Goal: Task Accomplishment & Management: Complete application form

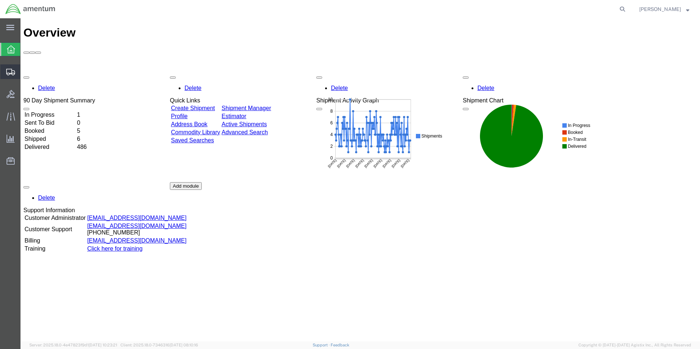
click at [0, 0] on span "Create Shipment" at bounding box center [0, 0] width 0 height 0
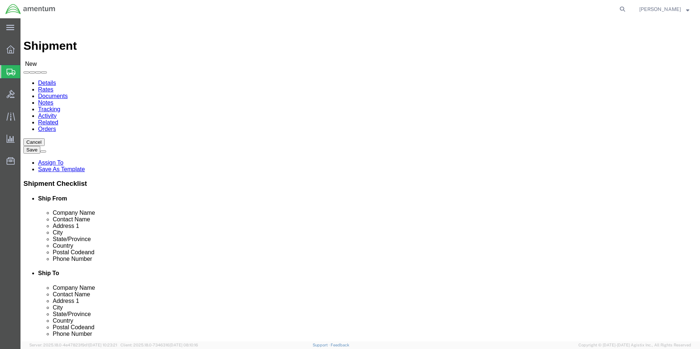
select select
type input "eho"
select select "49929"
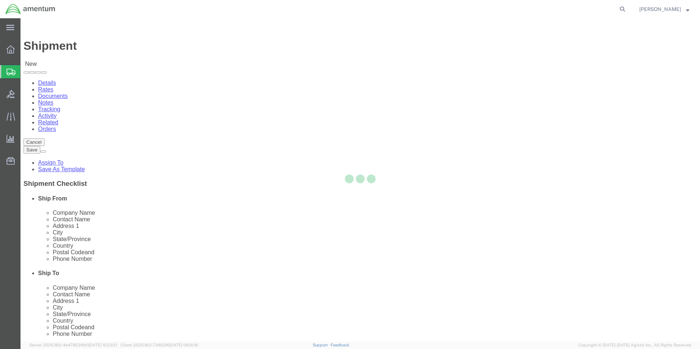
select select "[GEOGRAPHIC_DATA]"
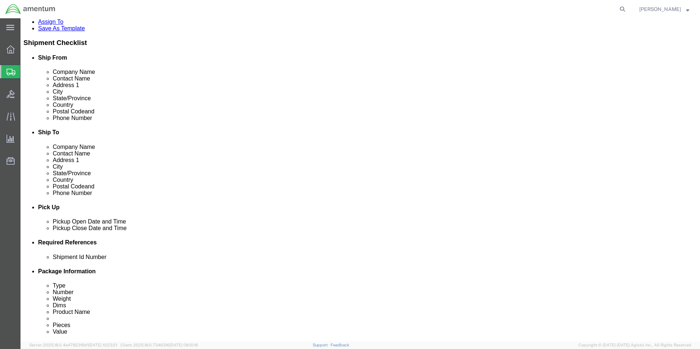
scroll to position [37, 0]
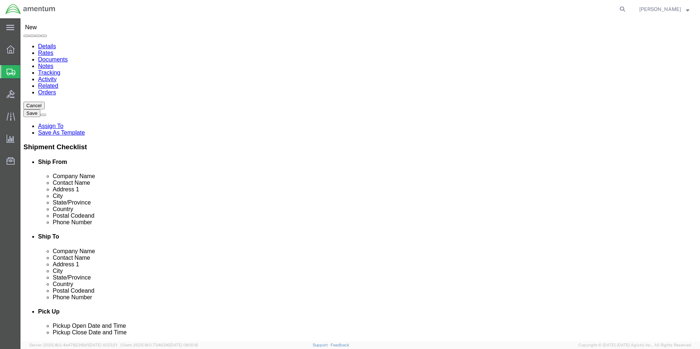
click input "text"
type input "[PERSON_NAME][EMAIL_ADDRESS][PERSON_NAME][DOMAIN_NAME]"
click input "checkbox"
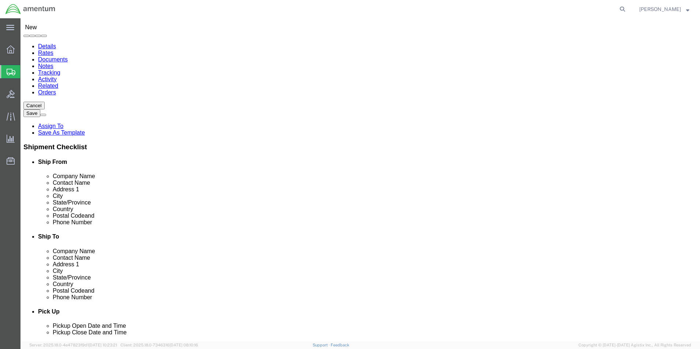
click input "checkbox"
checkbox input "false"
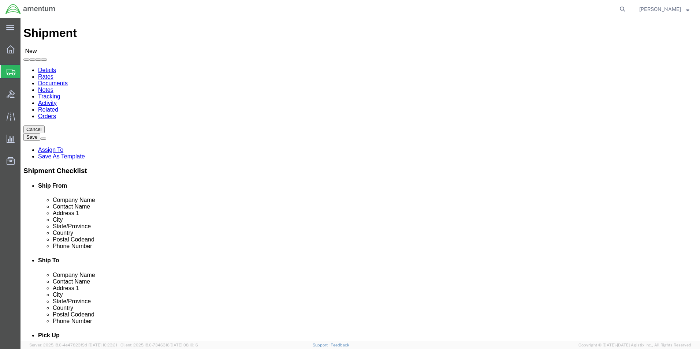
scroll to position [0, 0]
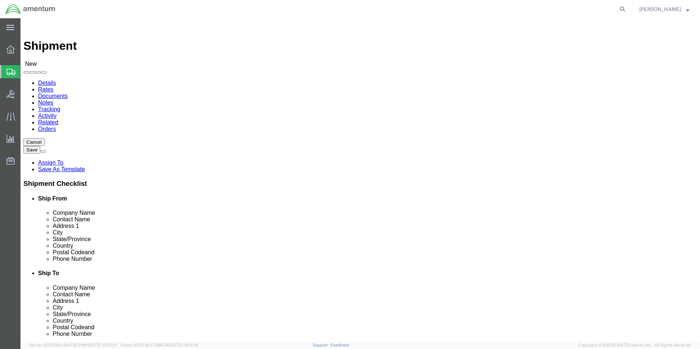
click input "text"
type input "PRE"
click p "- PRECISION ACCESSORIES & INSTRUMENTS - ([PERSON_NAME]) [STREET_ADDRESS] , 12:0…"
select select "GA"
type input "PRECISION ACCESSORIES & INSTRUMENTS"
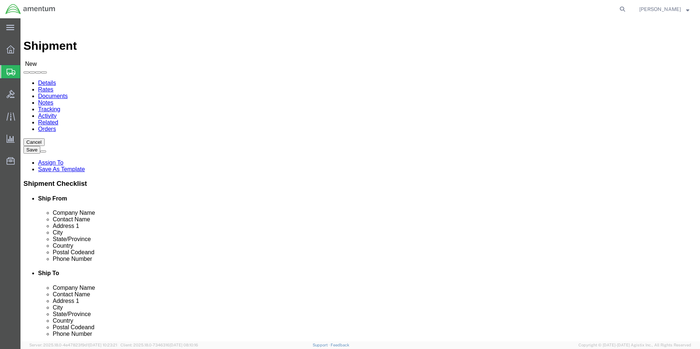
drag, startPoint x: 403, startPoint y: 150, endPoint x: 362, endPoint y: 154, distance: 41.9
click div
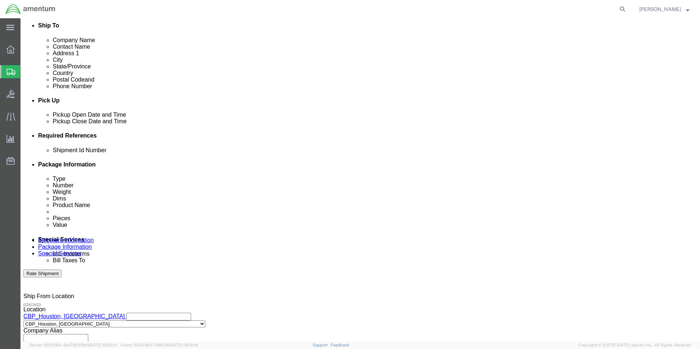
scroll to position [256, 0]
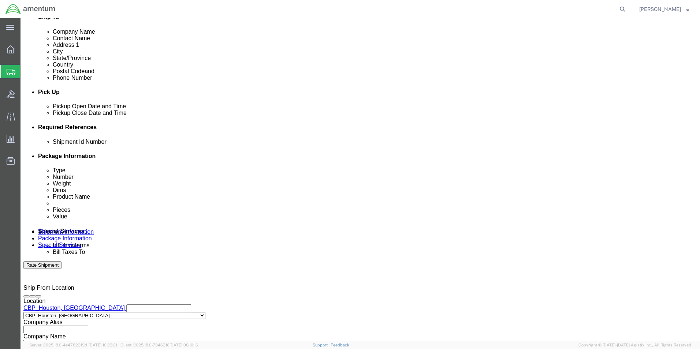
type input "REPAIR DEPARTMENT"
click div "[DATE] 9:00 AM"
type input "10:00 AM"
click button "Apply"
click div "[DATE] 11:00 AM"
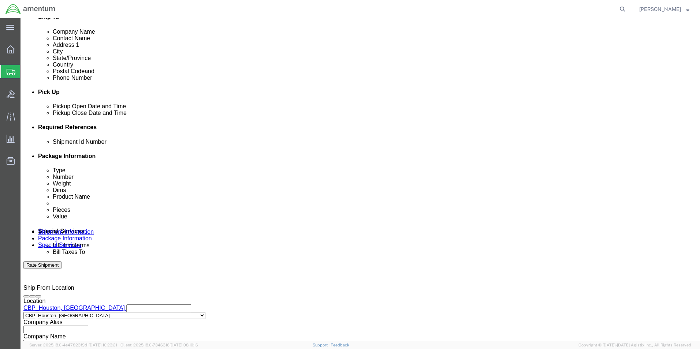
type input "2:00 PM"
click button "Apply"
click button "Add reference"
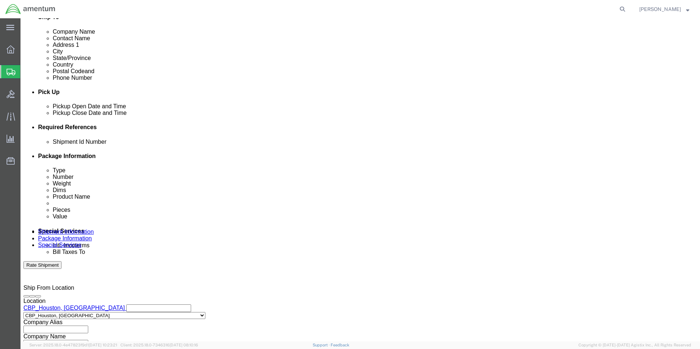
click input "text"
type input "[DATE]"
click select "Select Account Type Activity ID Airline Appointment Number ASN Batch Request # …"
select select "CUSTREF"
click select "Select Account Type Activity ID Airline Appointment Number ASN Batch Request # …"
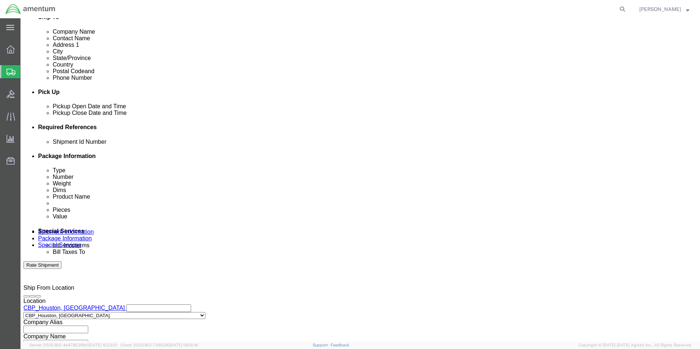
click input "text"
type input "CBP0043564 & CBP0043563"
click select "Select Account Type Activity ID Airline Appointment Number ASN Batch Request # …"
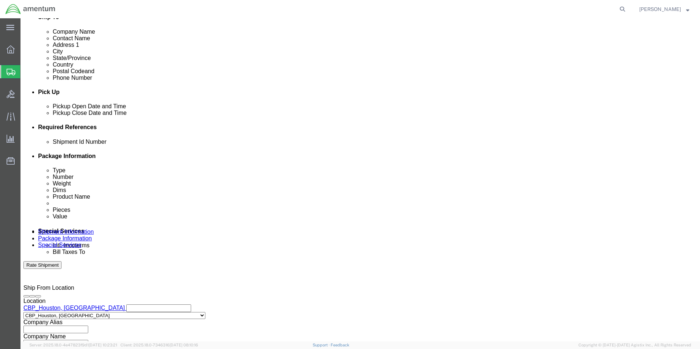
select select "PROJNUM"
click select "Select Account Type Activity ID Airline Appointment Number ASN Batch Request # …"
click input "text"
type input "6118.03.03.2219.000.EHO.0000"
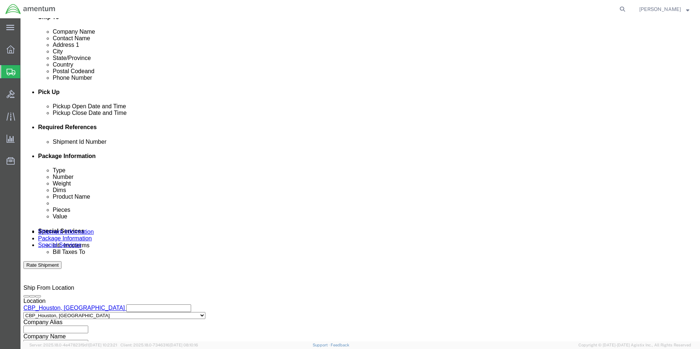
click select "Select Account Type Activity ID Airline Appointment Number ASN Batch Request # …"
select select "DEPT"
click select "Select Account Type Activity ID Airline Appointment Number ASN Batch Request # …"
click input "text"
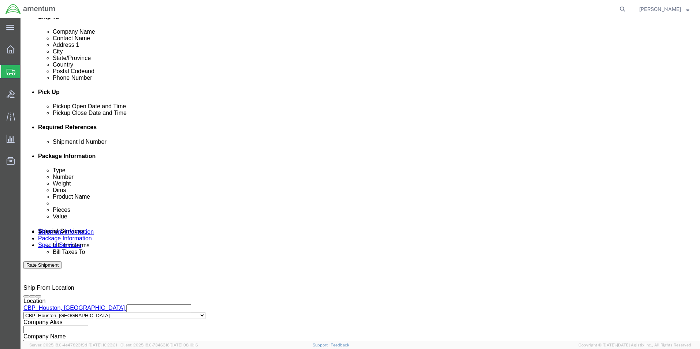
scroll to position [319, 0]
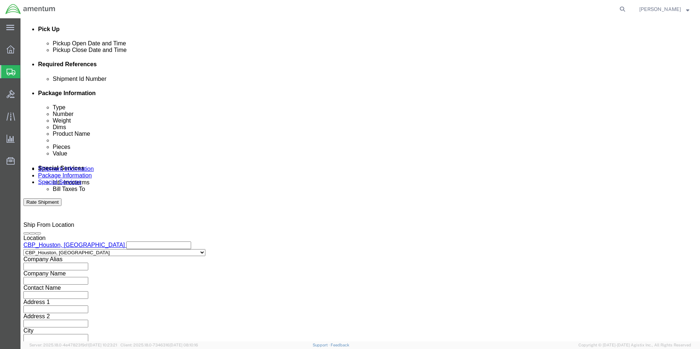
type input "CBP"
click button "Continue"
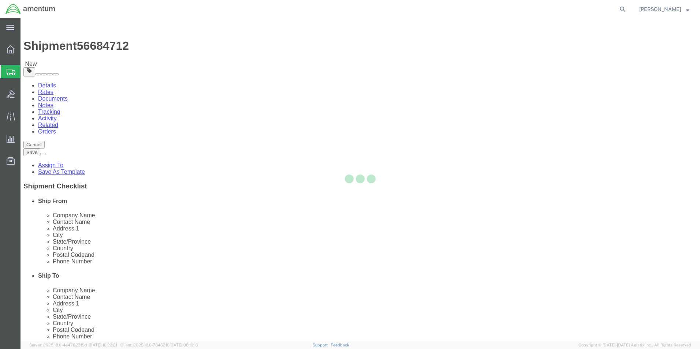
select select "CBOX"
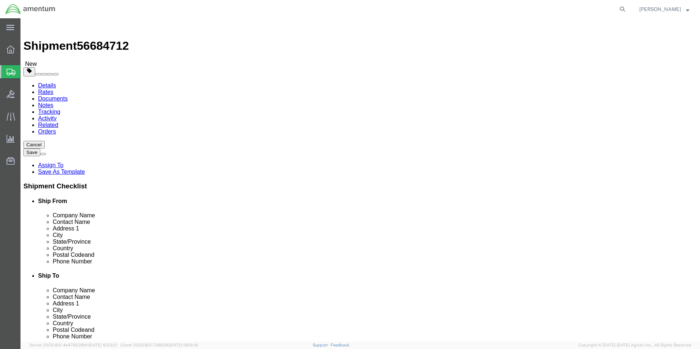
click input "text"
type input "40"
type input "48"
type input "22"
type input "165.0"
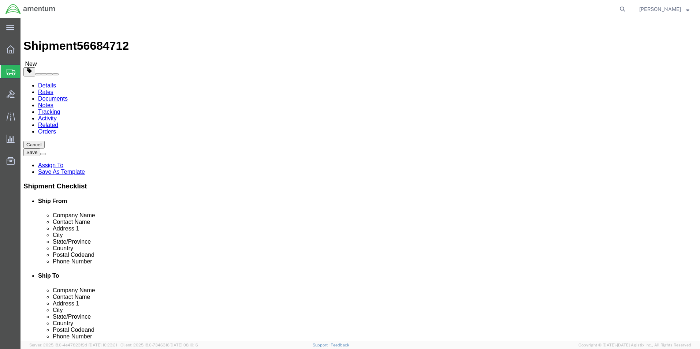
click link "Add Content"
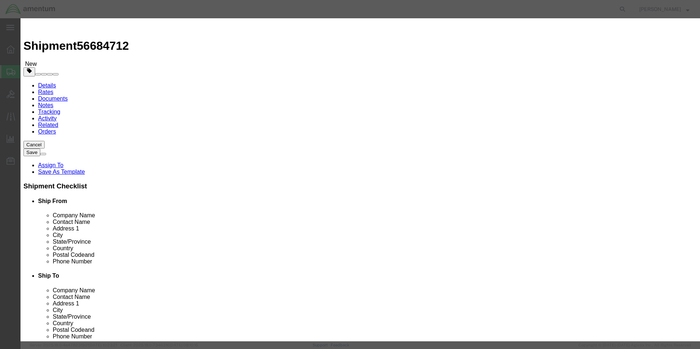
drag, startPoint x: 242, startPoint y: 56, endPoint x: 249, endPoint y: 55, distance: 7.3
click input "text"
type input "DASH 8 WHEELS"
type input "1"
type input "50000.00"
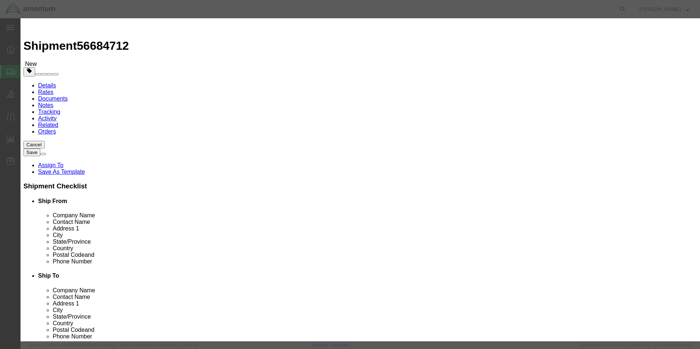
select select "USD"
click select "Select 50 55 60 65 70 85 92.5 100 125 175 250 300 400"
select select "125"
click select "Select 50 55 60 65 70 85 92.5 100 125 175 250 300 400"
drag, startPoint x: 288, startPoint y: 97, endPoint x: 278, endPoint y: 100, distance: 11.0
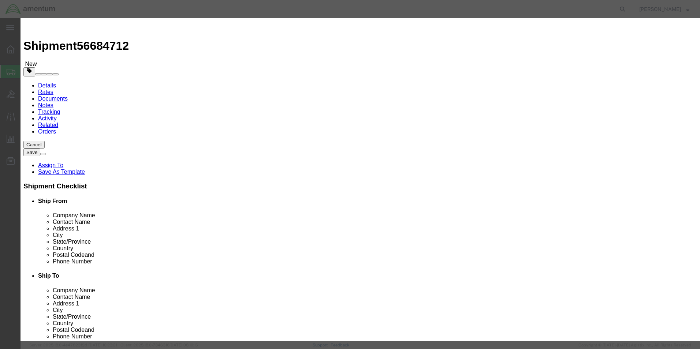
click select "Select 50 55 60 65 70 85 92.5 100 125 175 250 300 400"
click button "Save & Close"
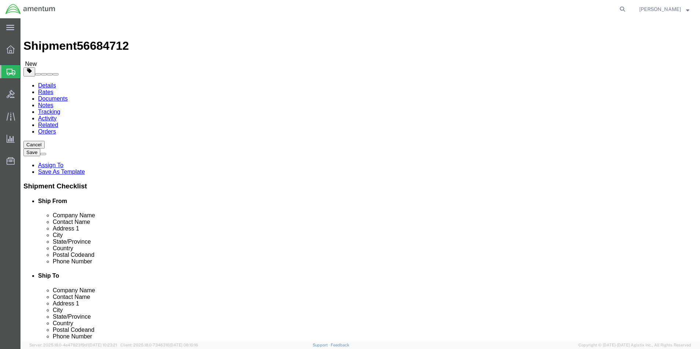
click div "Rate Shipment"
click button "Rate Shipment"
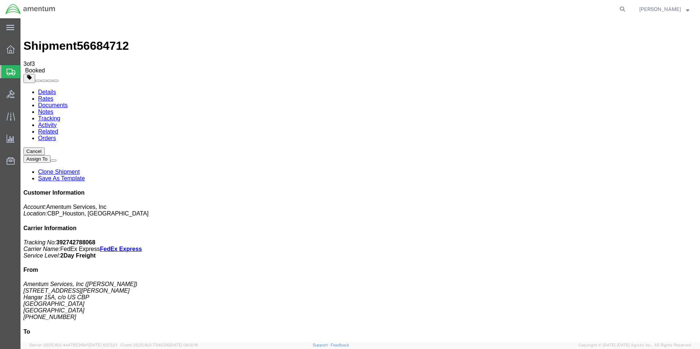
checkbox input "true"
click at [47, 89] on link "Details" at bounding box center [47, 92] width 18 height 6
click link "Schedule pickup request"
